Goal: Task Accomplishment & Management: Complete application form

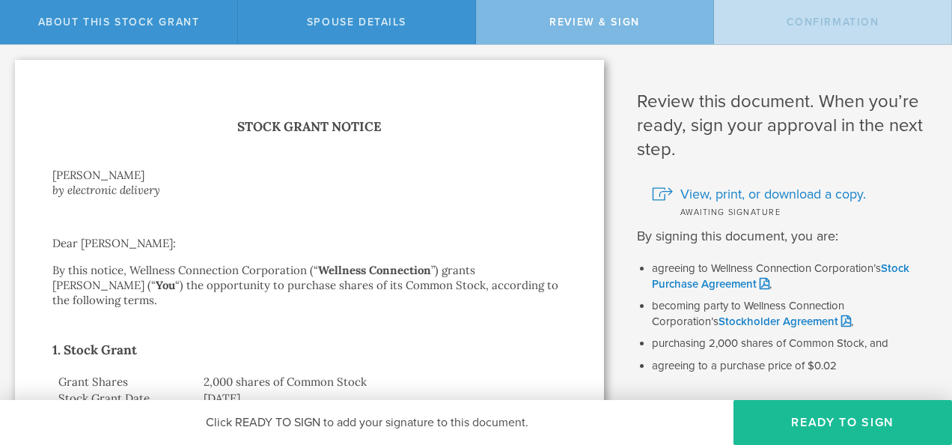
click at [839, 424] on button "Ready to Sign" at bounding box center [843, 422] width 219 height 45
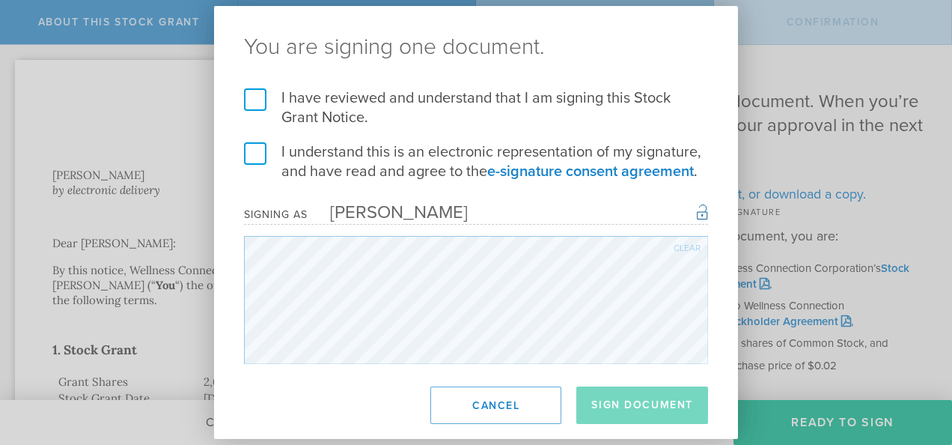
click at [250, 104] on label "I have reviewed and understand that I am signing this Stock Grant Notice." at bounding box center [476, 107] width 464 height 39
click at [0, 0] on input "I have reviewed and understand that I am signing this Stock Grant Notice." at bounding box center [0, 0] width 0 height 0
click at [253, 152] on label "I understand this is an electronic representation of my signature, and have rea…" at bounding box center [476, 161] width 464 height 39
click at [0, 0] on input "I understand this is an electronic representation of my signature, and have rea…" at bounding box center [0, 0] width 0 height 0
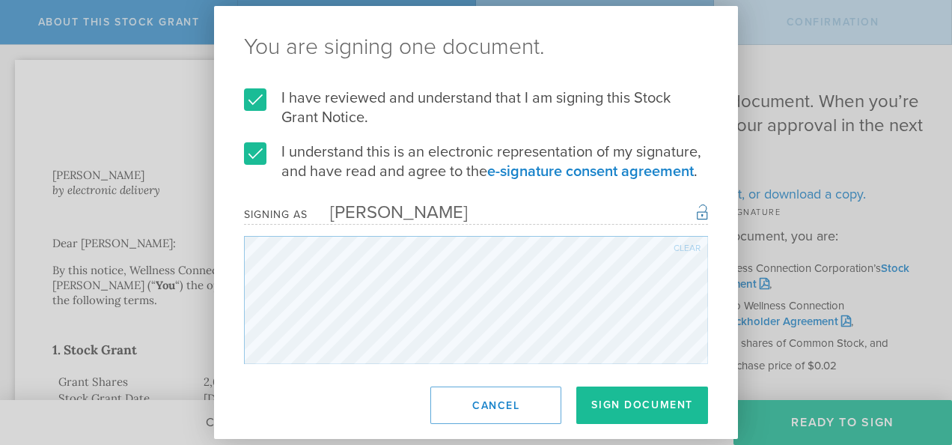
click at [626, 409] on button "Sign Document" at bounding box center [643, 404] width 132 height 37
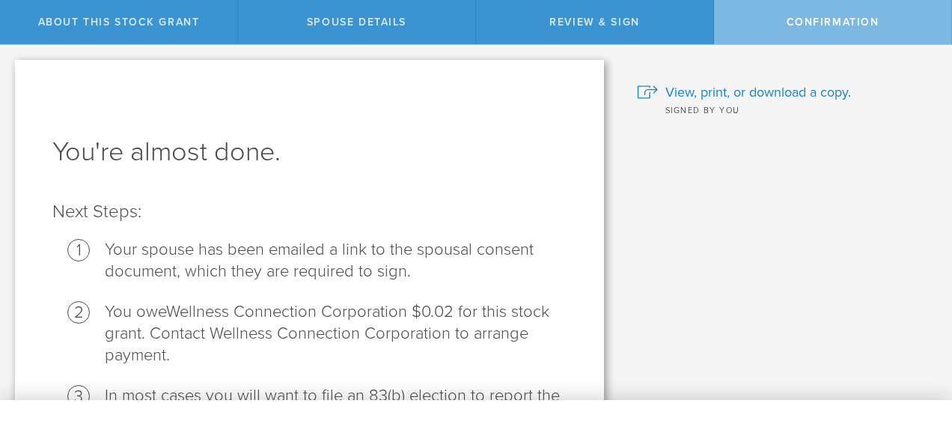
click at [799, 97] on span "View, print, or download a copy." at bounding box center [759, 91] width 186 height 19
